Goal: Information Seeking & Learning: Understand process/instructions

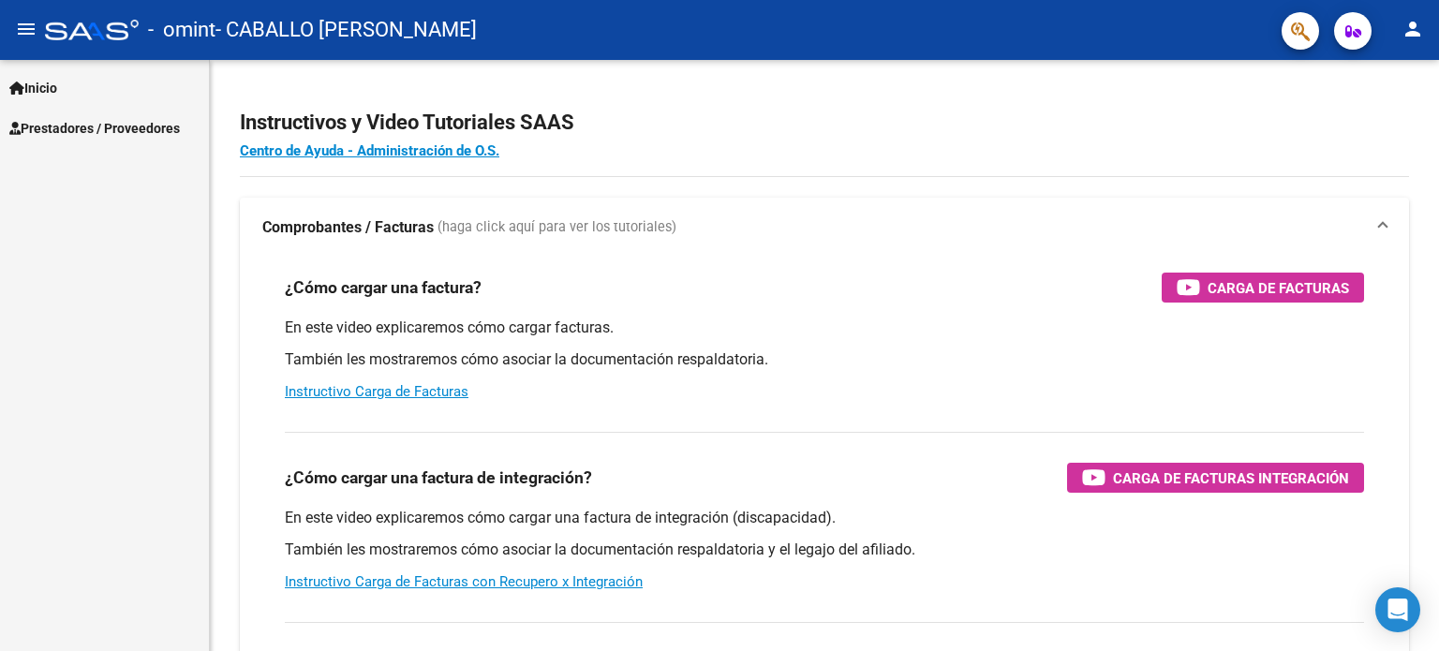
scroll to position [1869, 0]
click at [97, 81] on link "Inicio" at bounding box center [104, 87] width 209 height 40
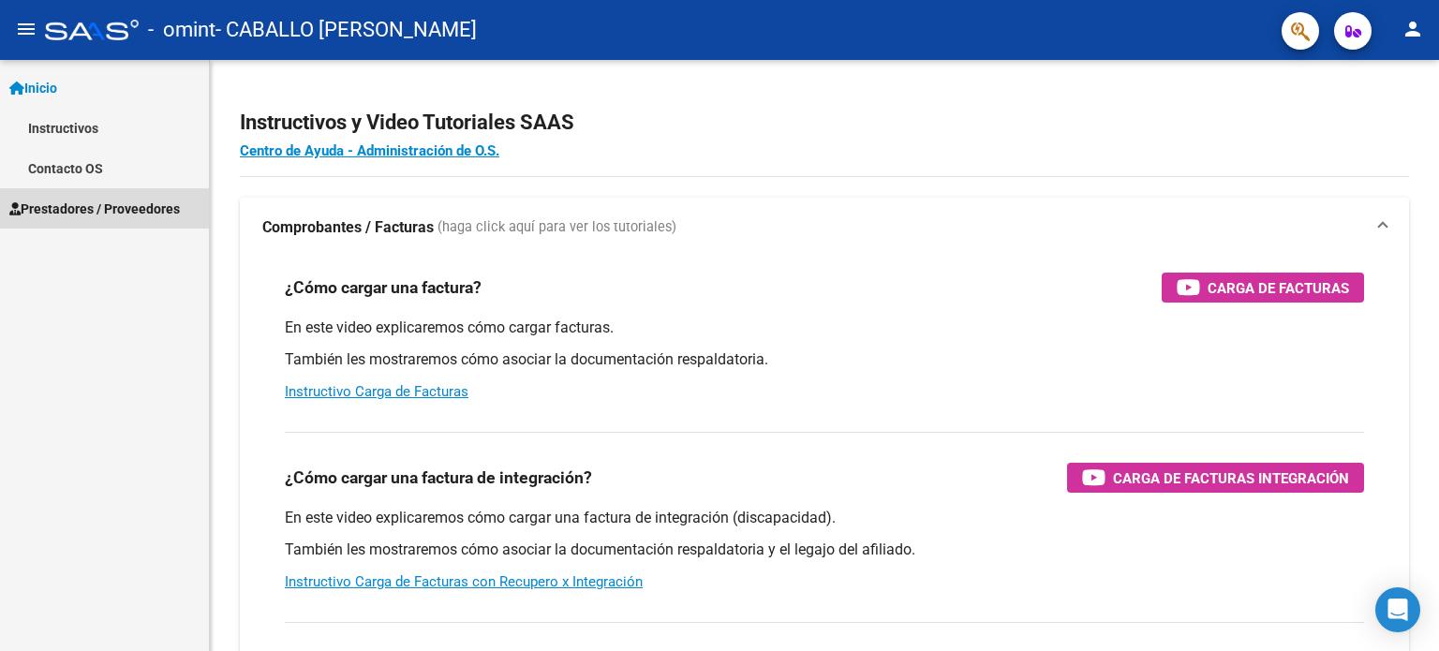
click at [154, 216] on span "Prestadores / Proveedores" at bounding box center [94, 209] width 171 height 21
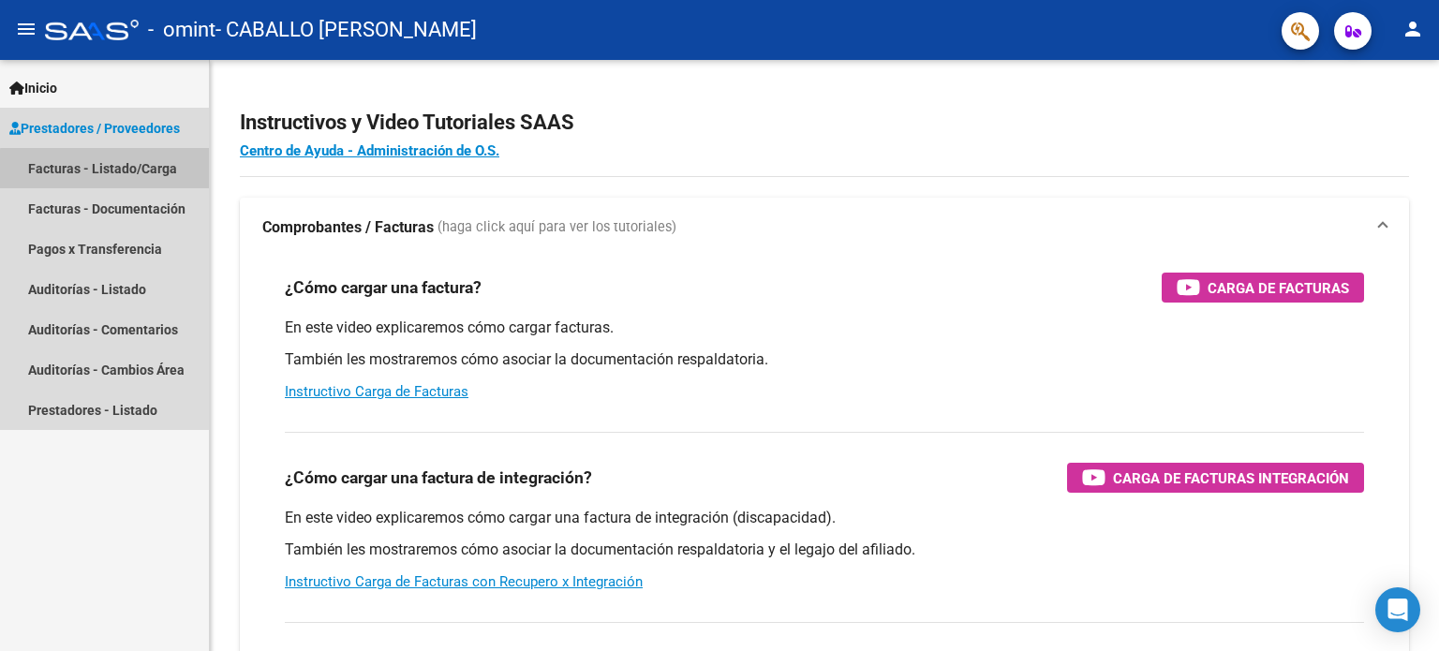
click at [140, 171] on link "Facturas - Listado/Carga" at bounding box center [104, 168] width 209 height 40
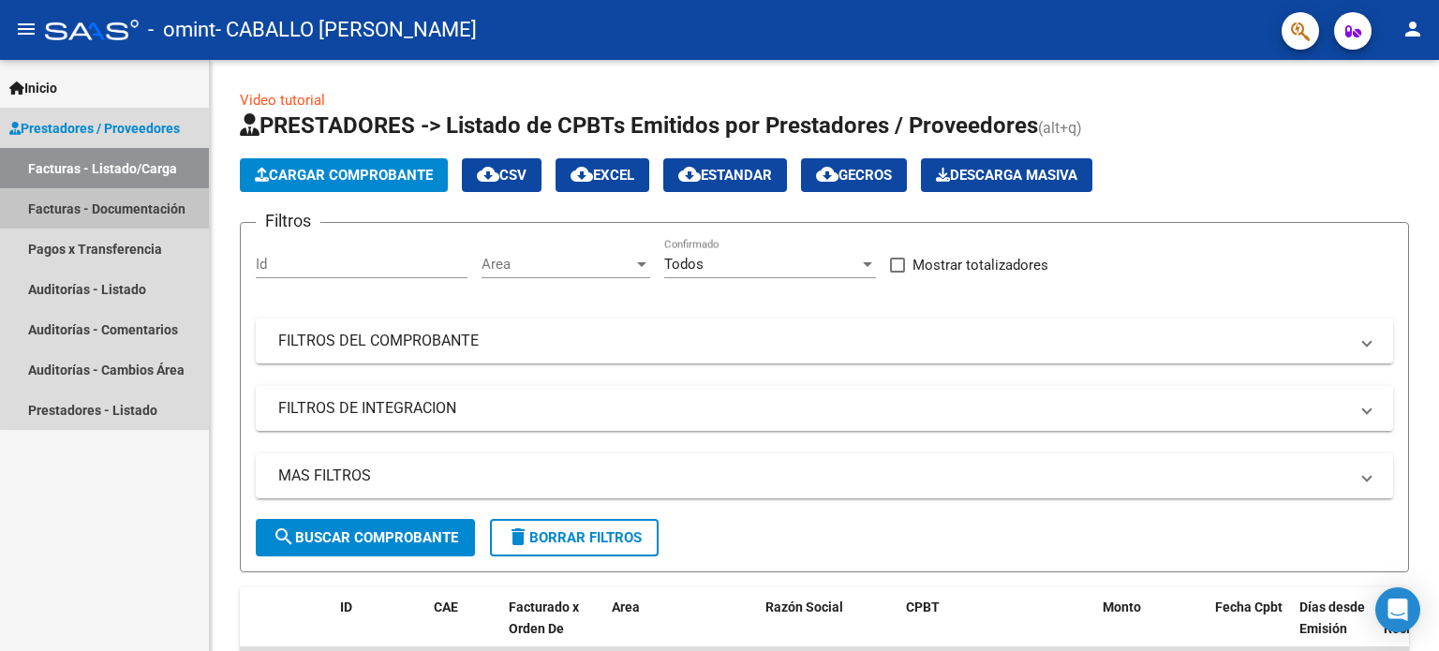
click at [136, 224] on link "Facturas - Documentación" at bounding box center [104, 208] width 209 height 40
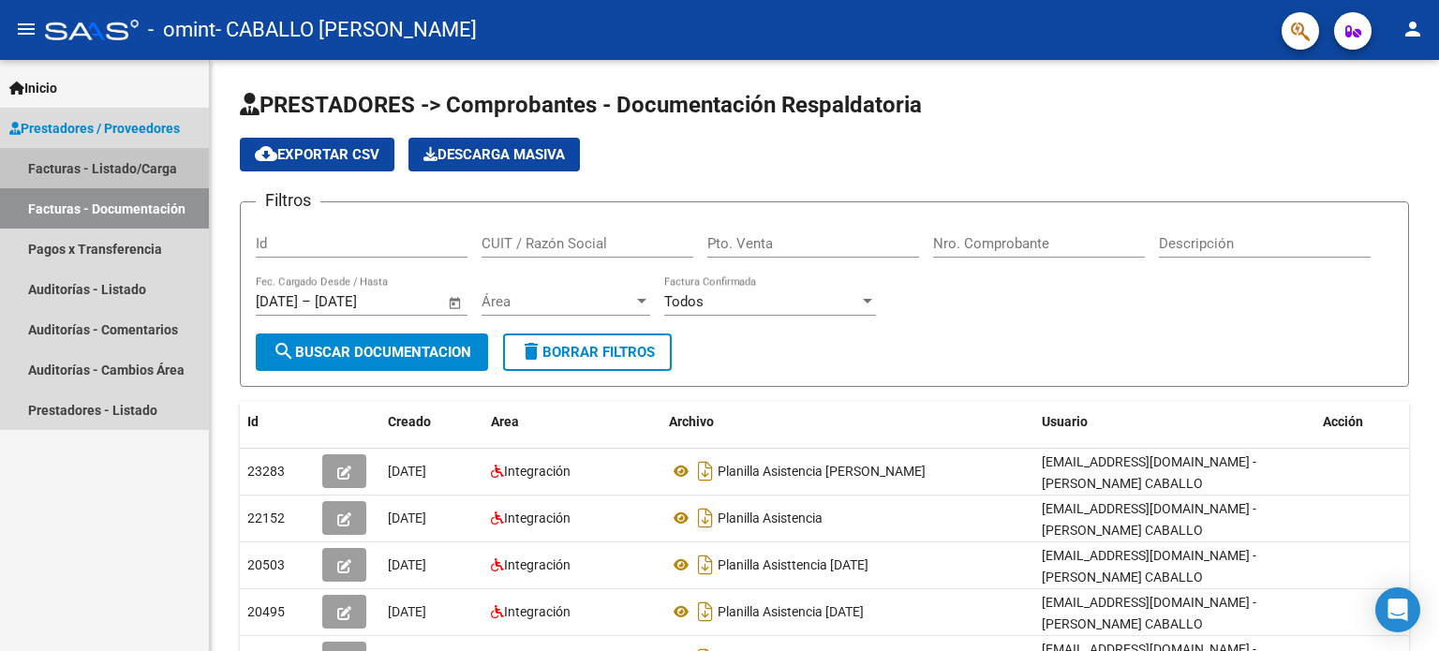
click at [82, 179] on link "Facturas - Listado/Carga" at bounding box center [104, 168] width 209 height 40
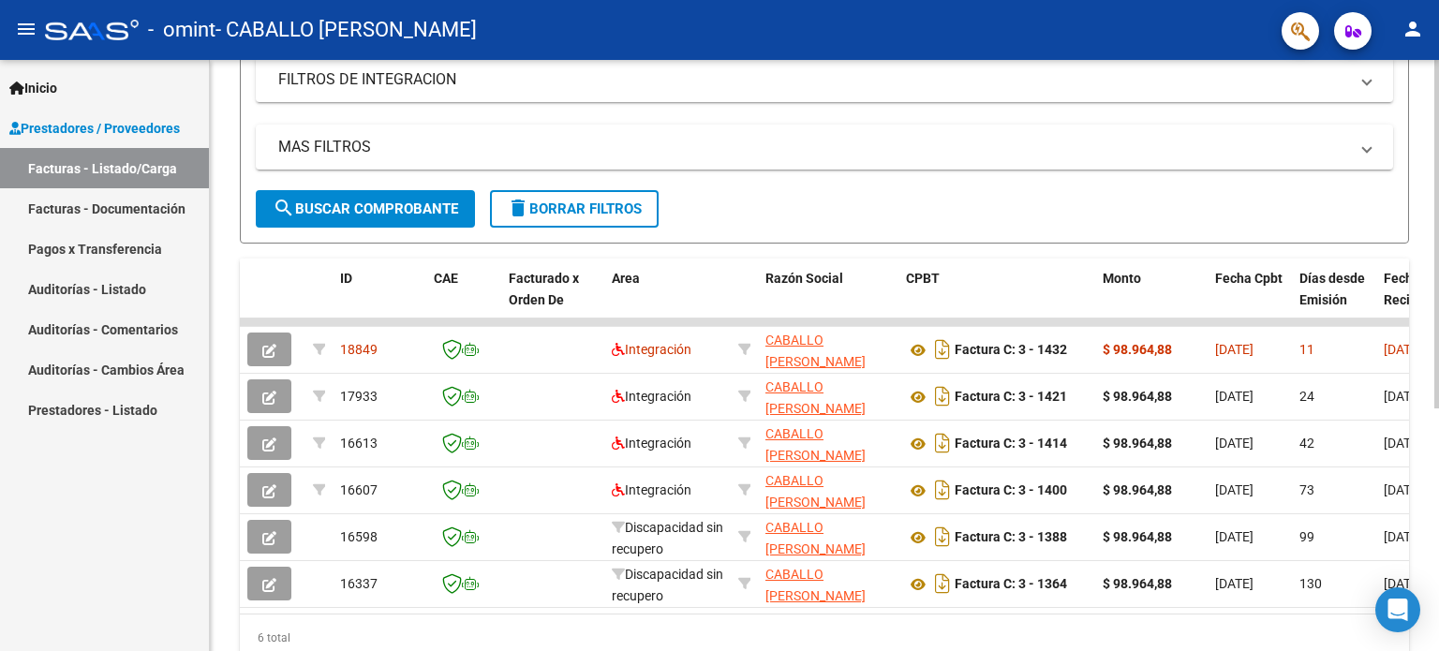
scroll to position [410, 0]
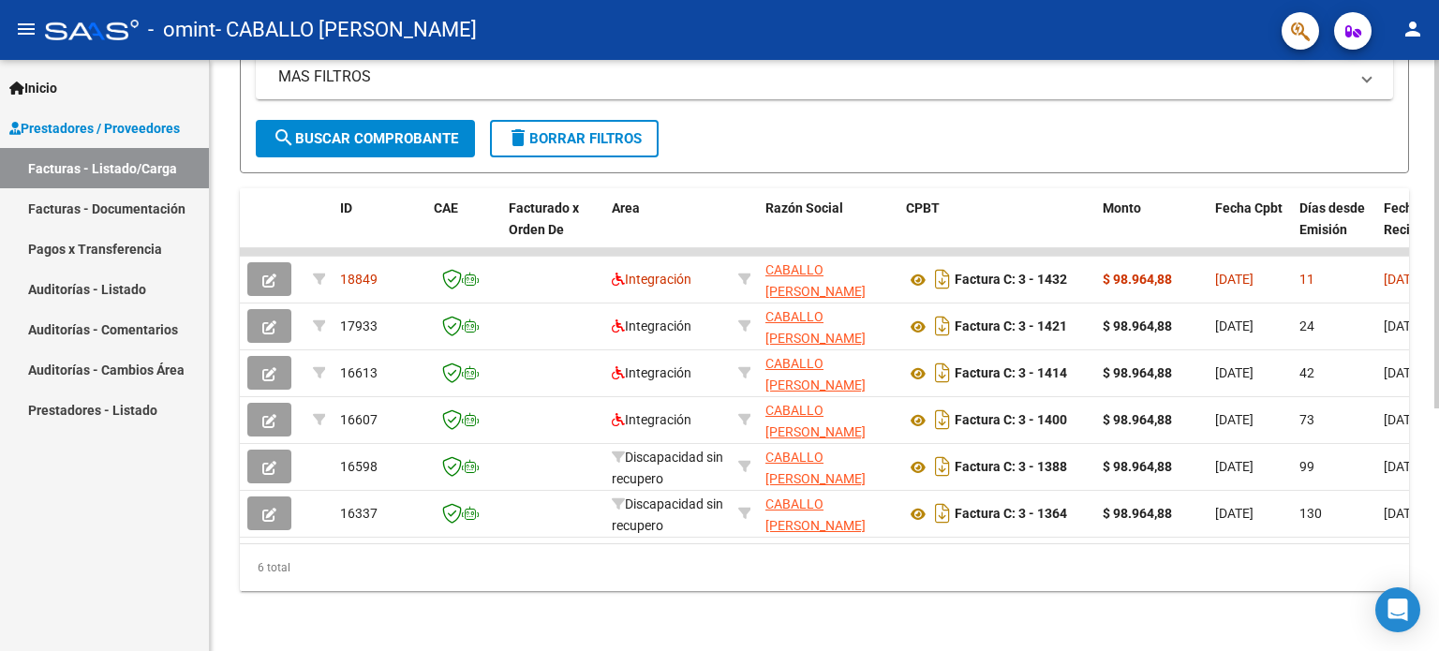
click at [1428, 394] on div "Video tutorial PRESTADORES -> Listado de CPBTs Emitidos por Prestadores / Prove…" at bounding box center [827, 156] width 1234 height 990
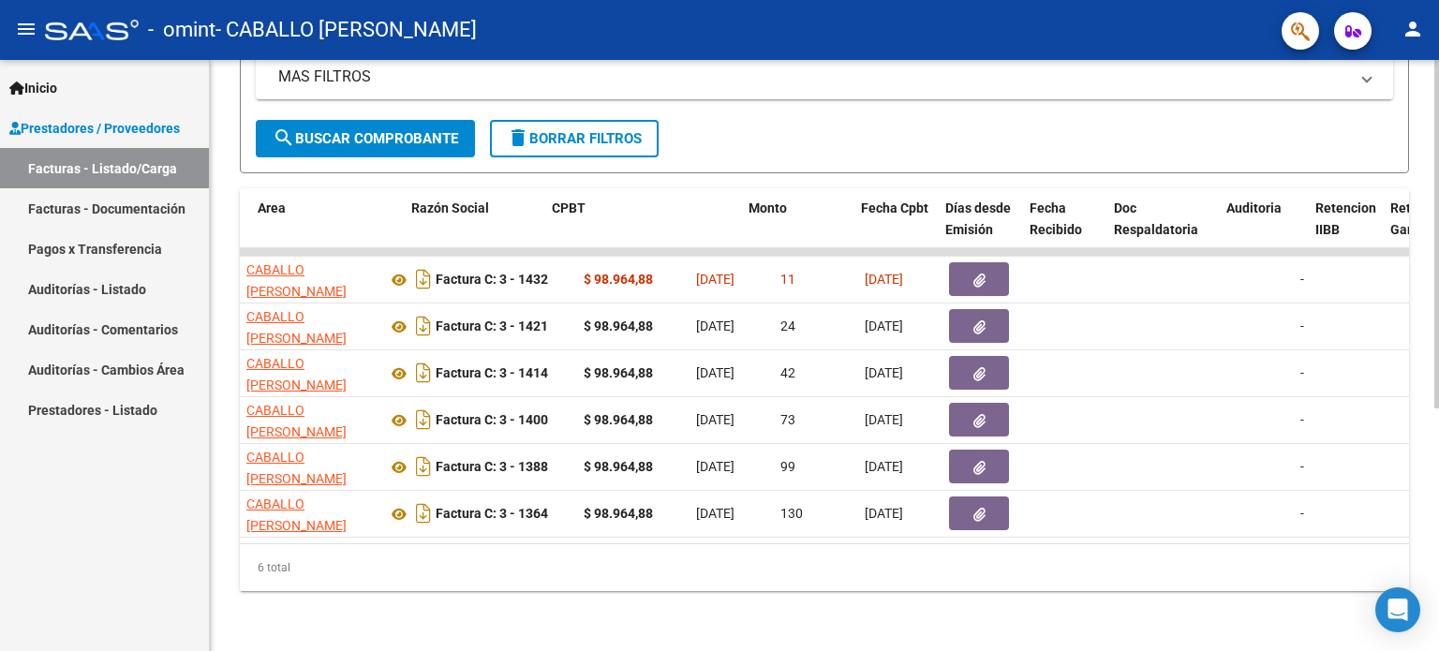
scroll to position [0, 354]
